Goal: Transaction & Acquisition: Purchase product/service

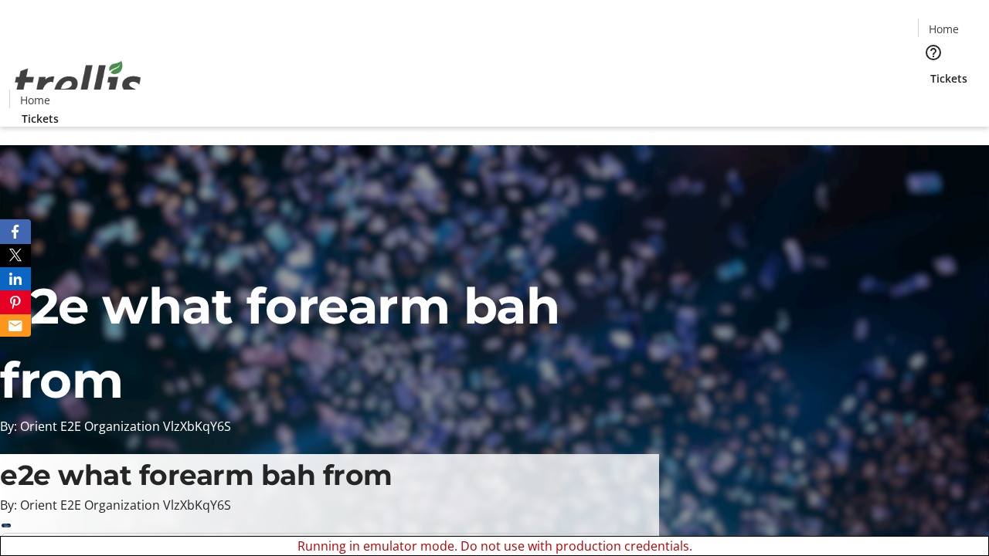
click at [945, 23] on span "Sign Up" at bounding box center [950, 21] width 45 height 19
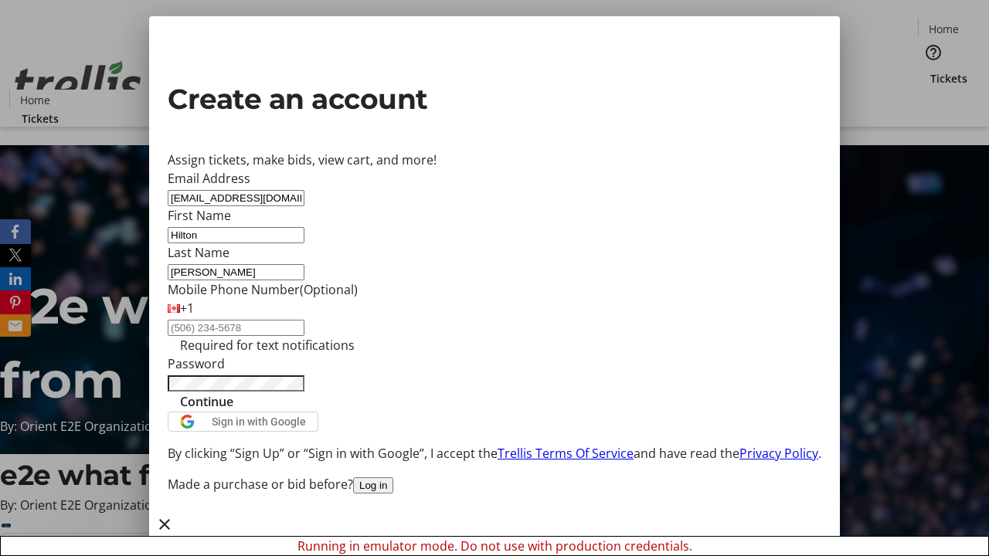
type input "[PERSON_NAME]"
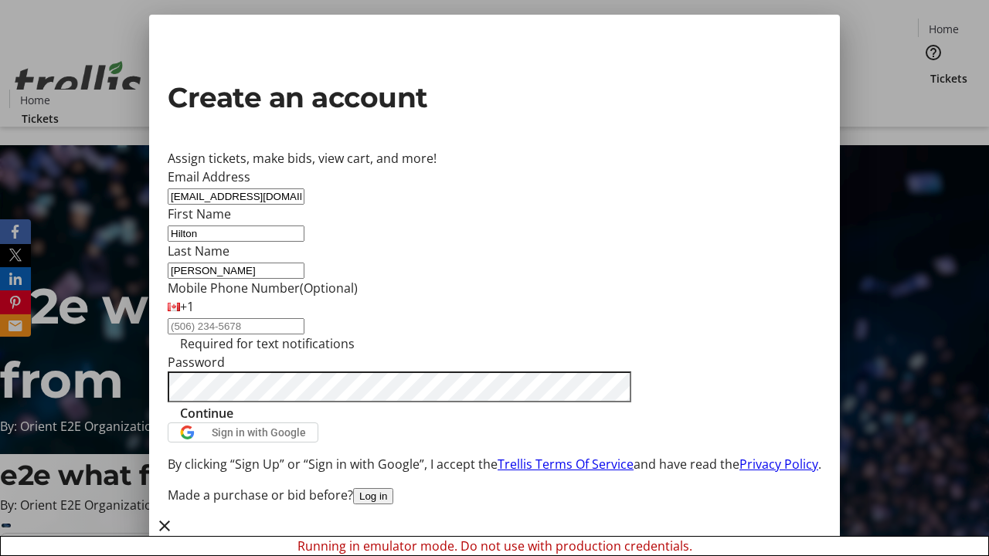
click at [233, 422] on span "Continue" at bounding box center [206, 413] width 53 height 19
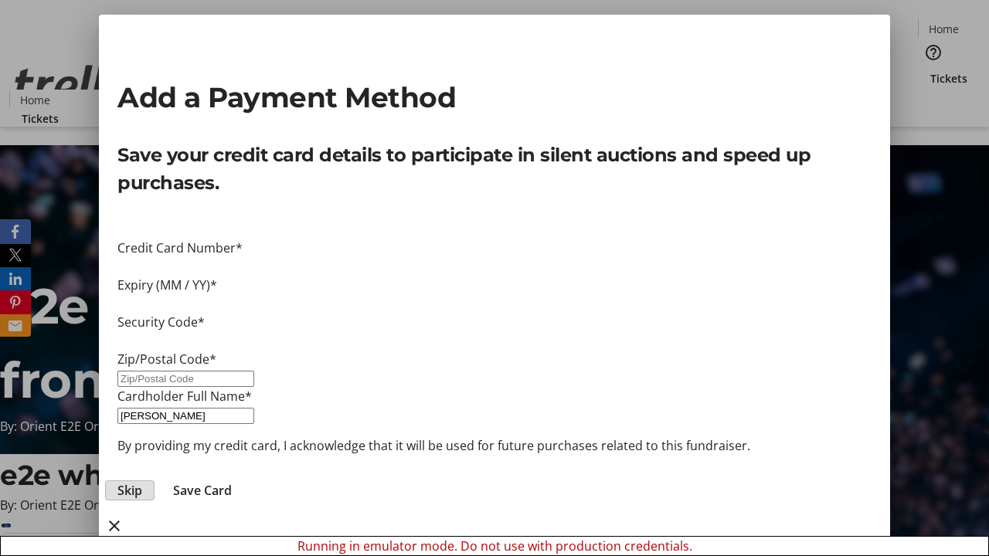
click at [142, 481] on span "Skip" at bounding box center [129, 490] width 25 height 19
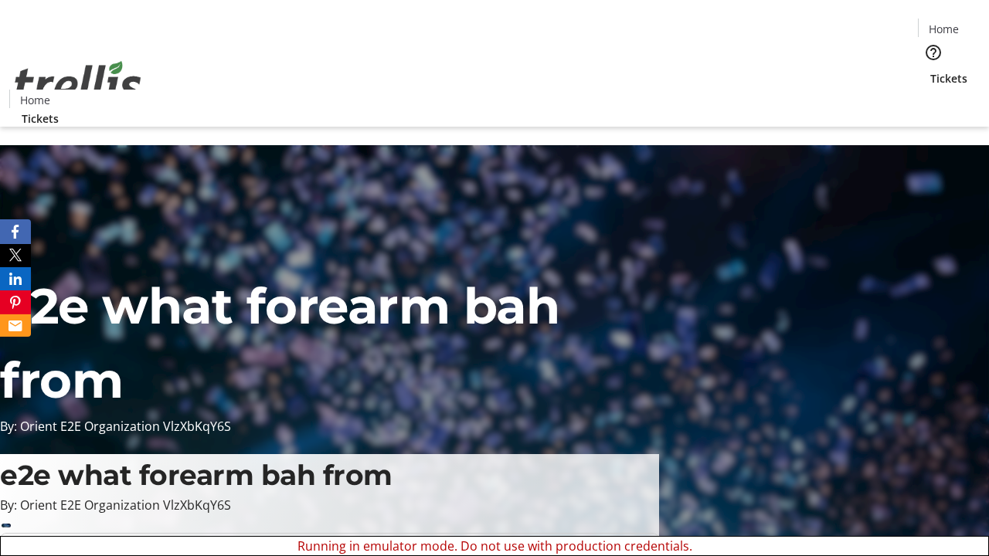
click at [930, 70] on span "Tickets" at bounding box center [948, 78] width 37 height 16
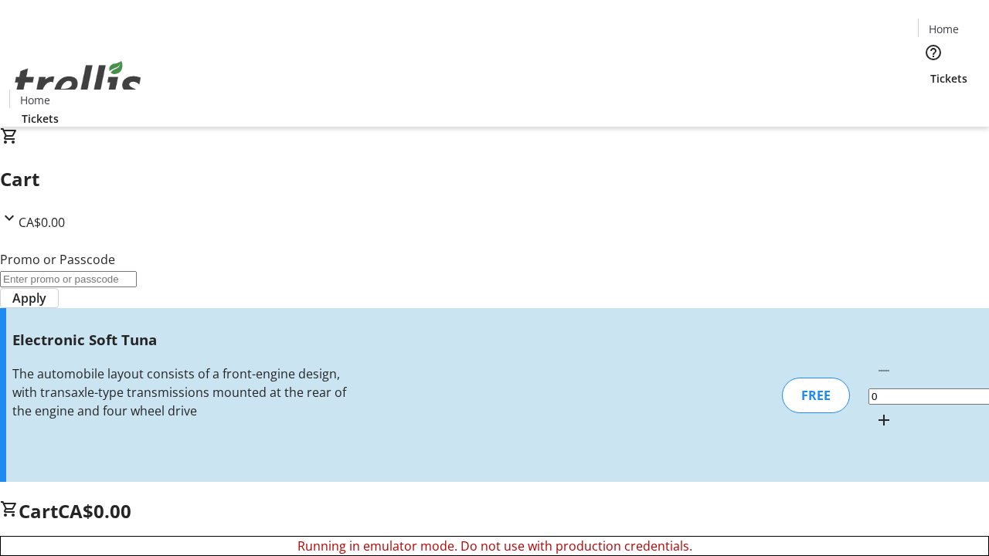
click at [874, 411] on mat-icon "Increment by one" at bounding box center [883, 420] width 19 height 19
type input "1"
